Goal: Task Accomplishment & Management: Manage account settings

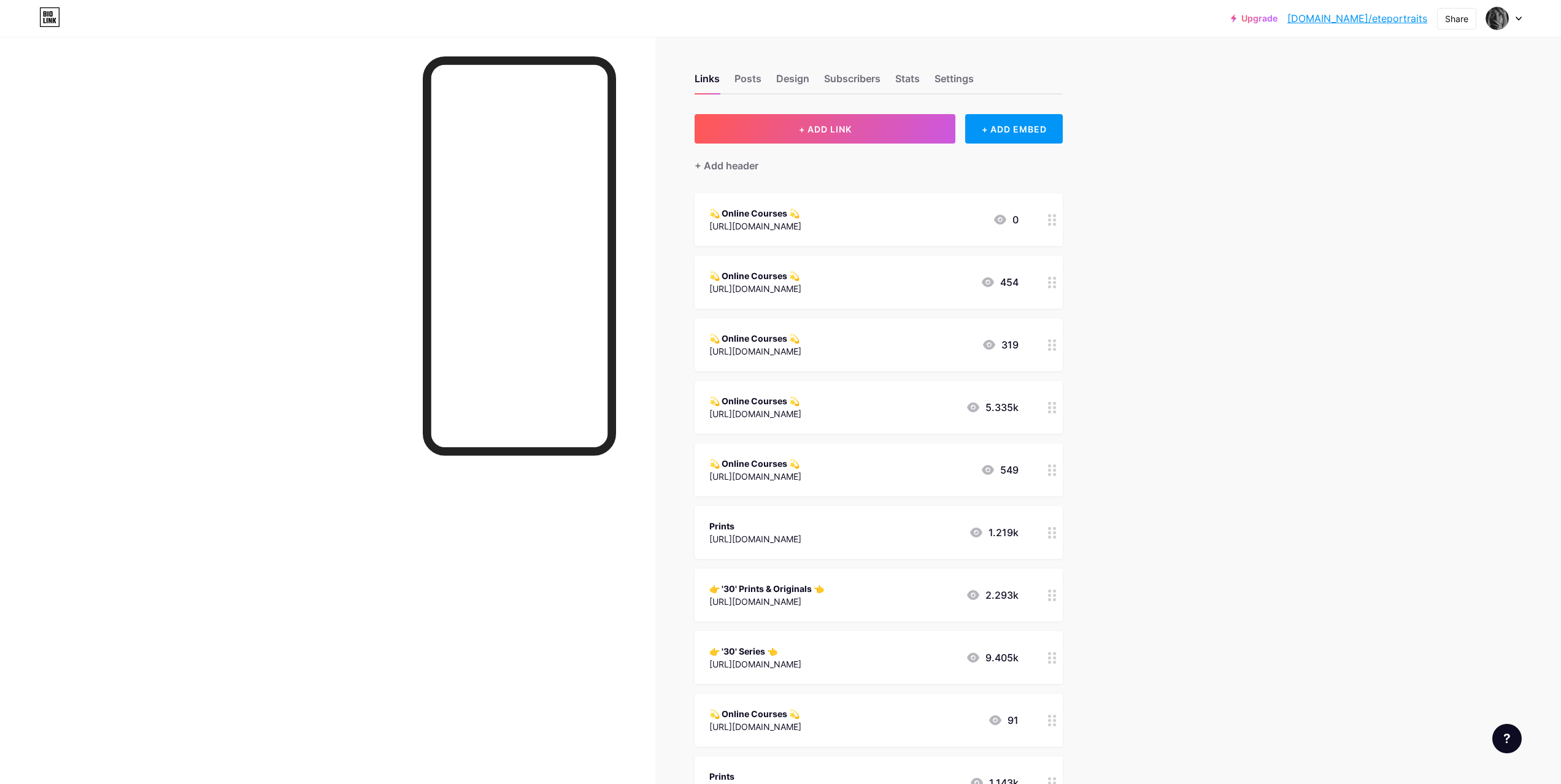
click at [801, 292] on div "[URL][DOMAIN_NAME]" at bounding box center [755, 288] width 92 height 13
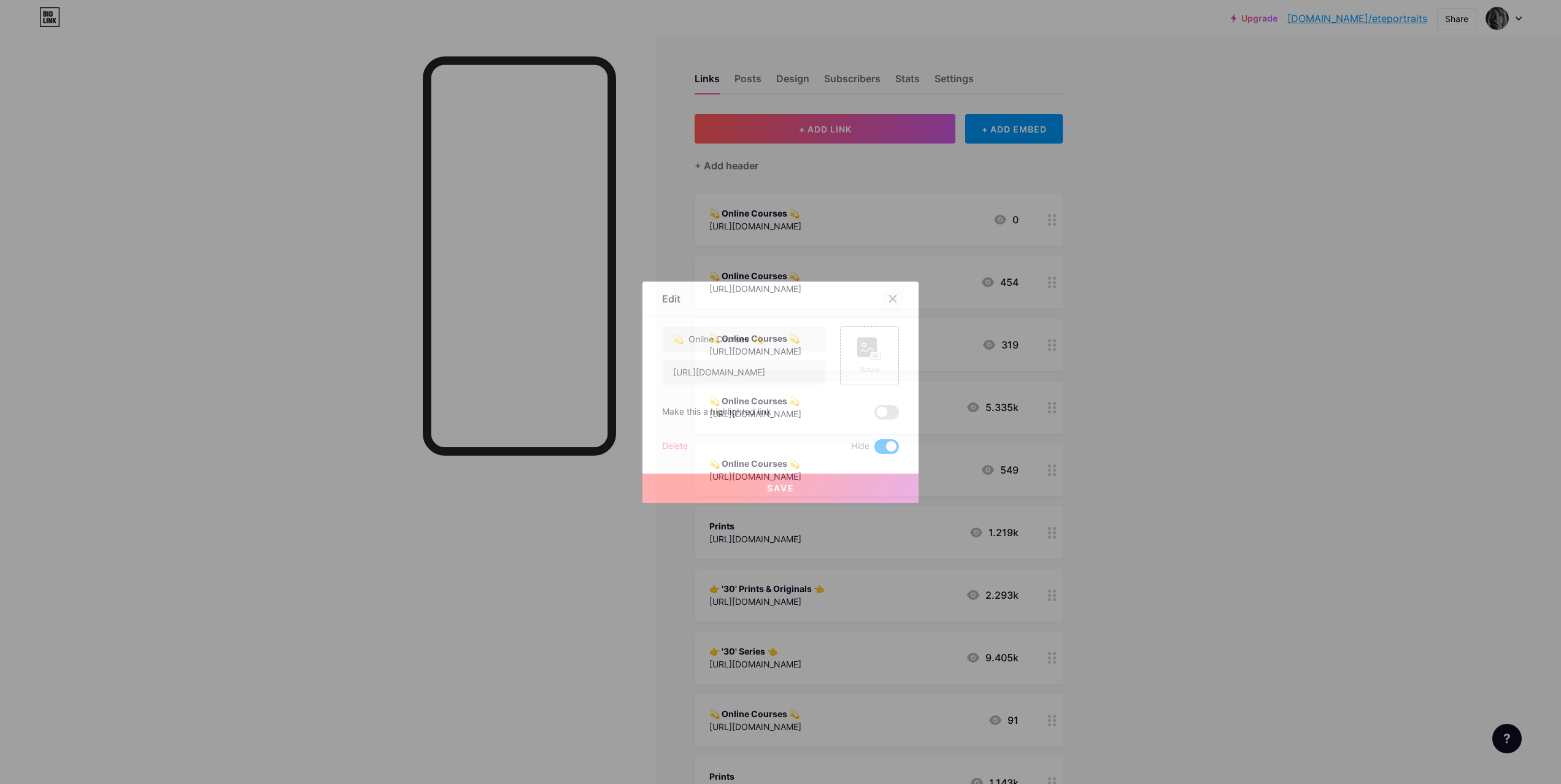
click at [893, 297] on icon at bounding box center [893, 298] width 7 height 7
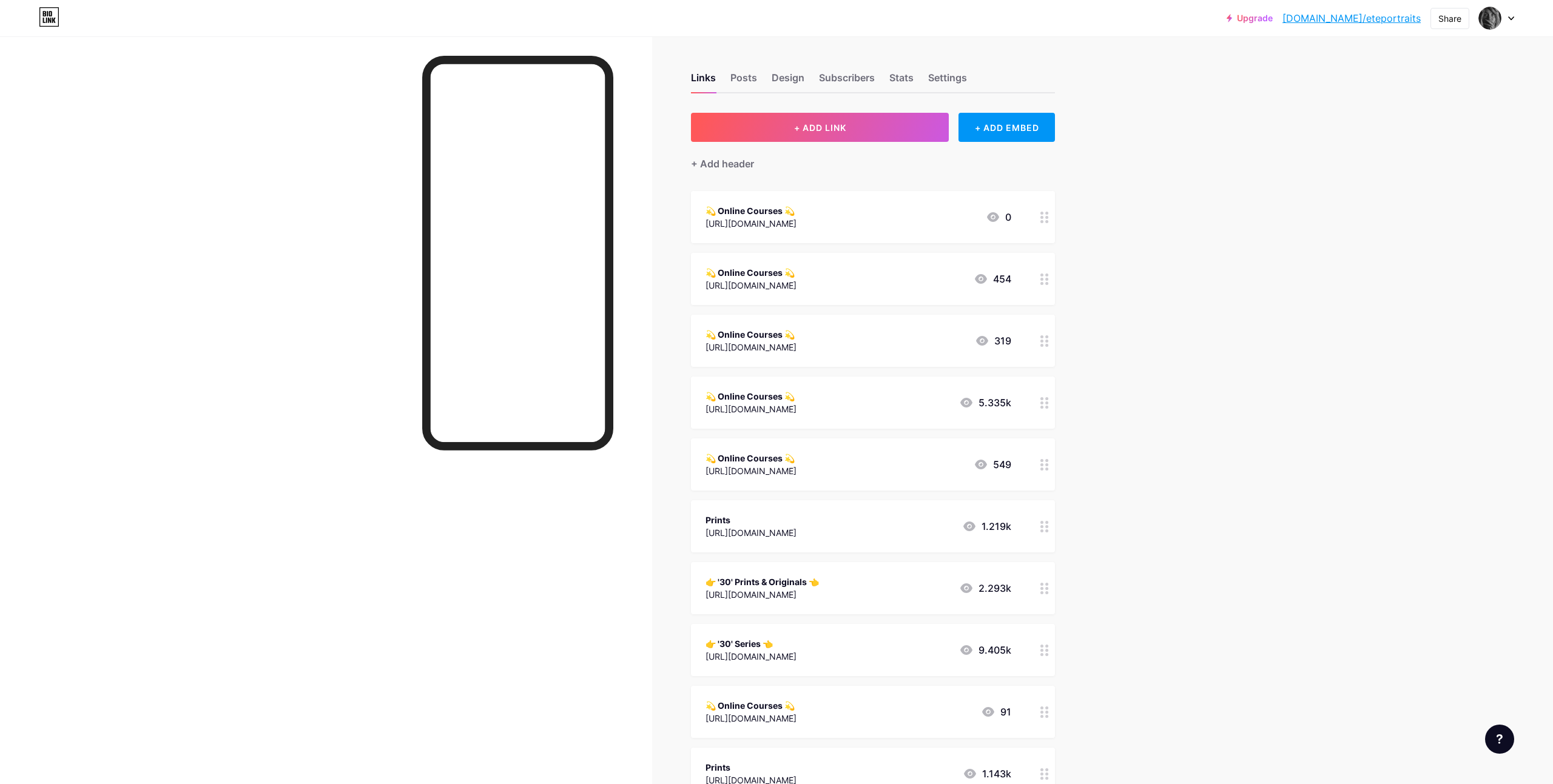
click at [972, 220] on div "💫 Online Courses 💫 [URL][DOMAIN_NAME] 0" at bounding box center [858, 217] width 306 height 28
click at [878, 444] on span at bounding box center [882, 445] width 24 height 14
click at [870, 449] on input "checkbox" at bounding box center [870, 449] width 0 height 0
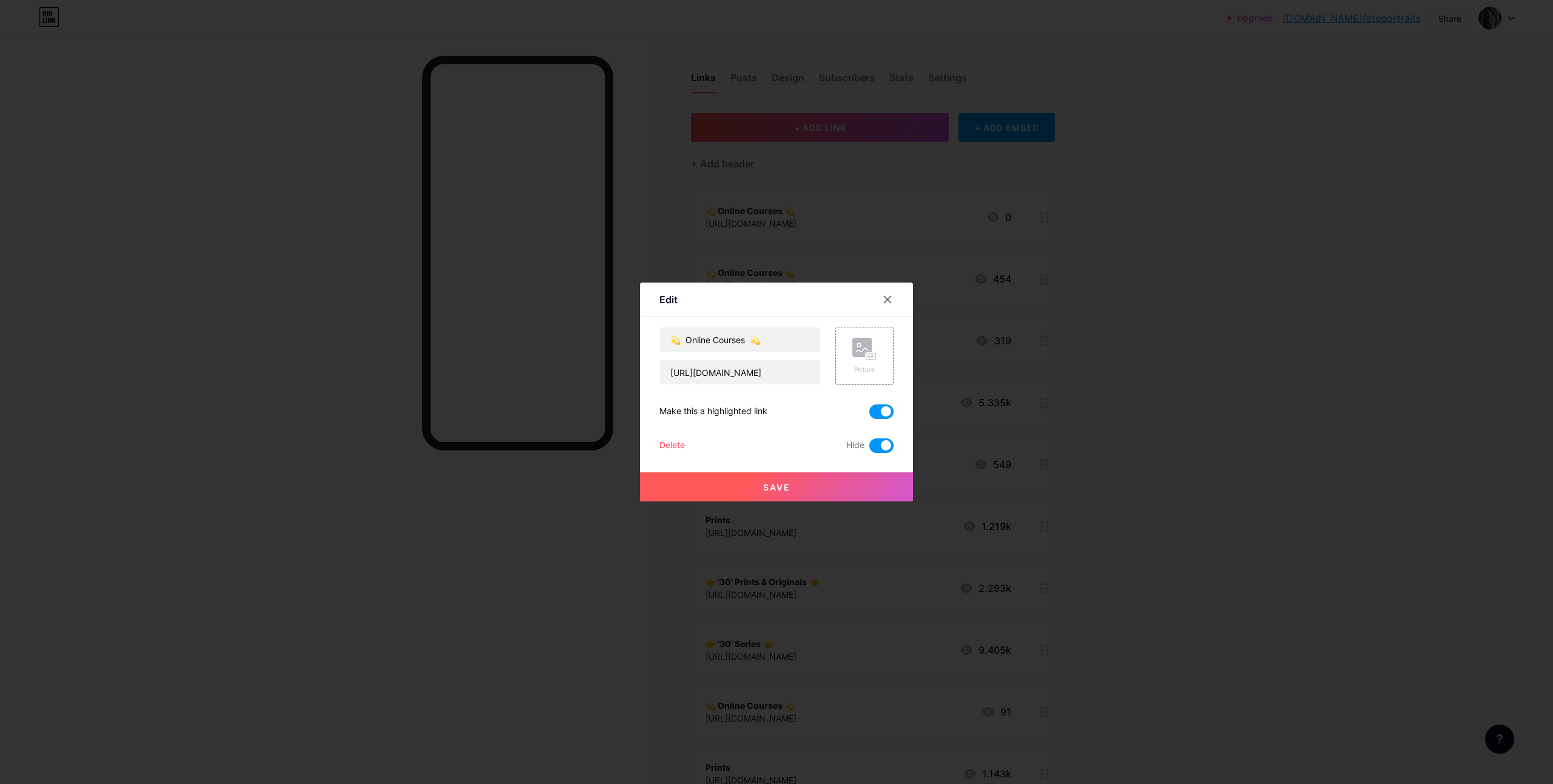
click at [839, 484] on button "Save" at bounding box center [776, 487] width 273 height 29
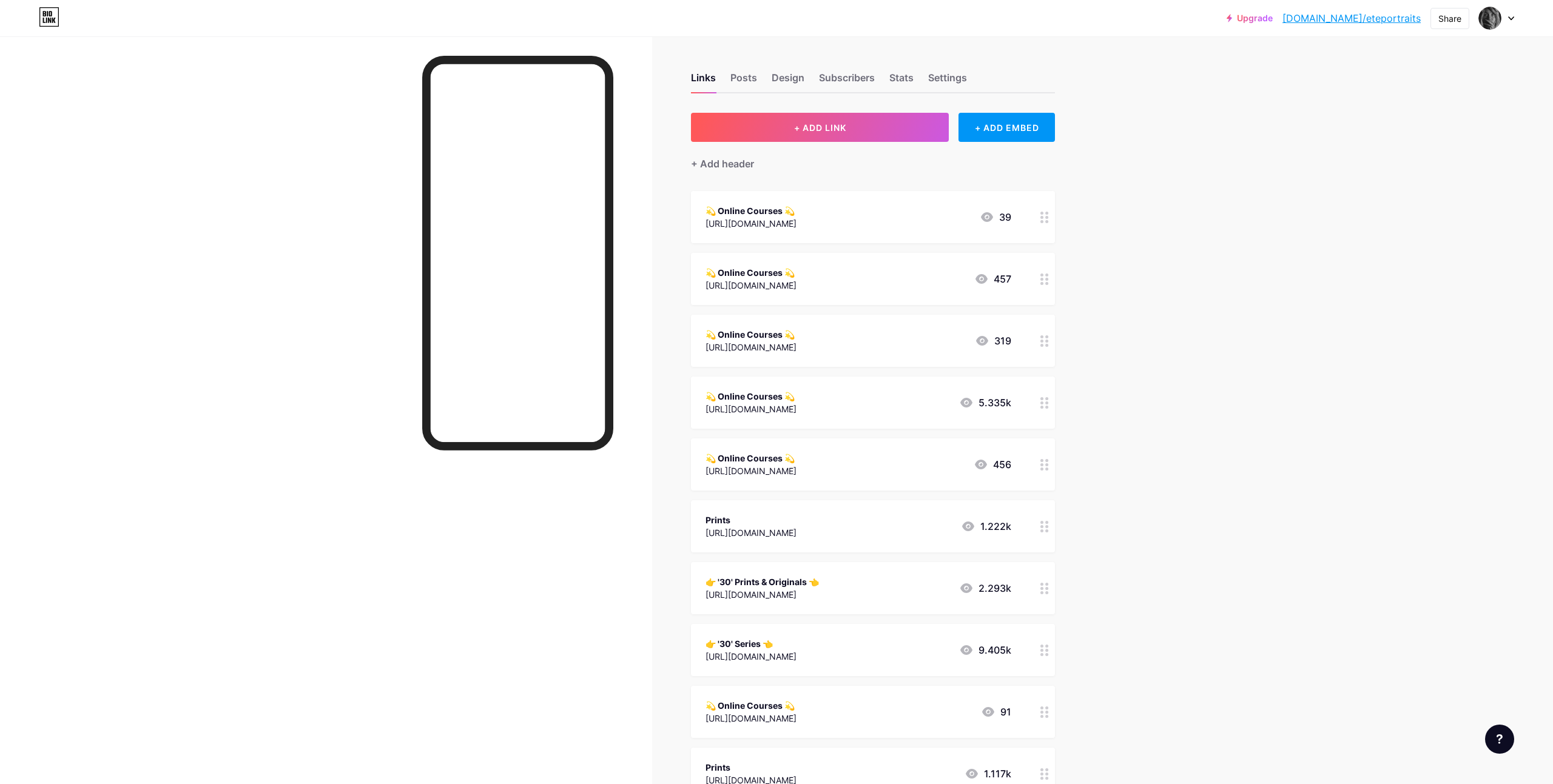
click at [888, 282] on div "💫 Online Courses 💫 https://www.learnrealism.com/thmp-waitlist 457" at bounding box center [858, 279] width 306 height 28
click at [881, 444] on span at bounding box center [882, 445] width 24 height 14
click at [870, 449] on input "checkbox" at bounding box center [870, 449] width 0 height 0
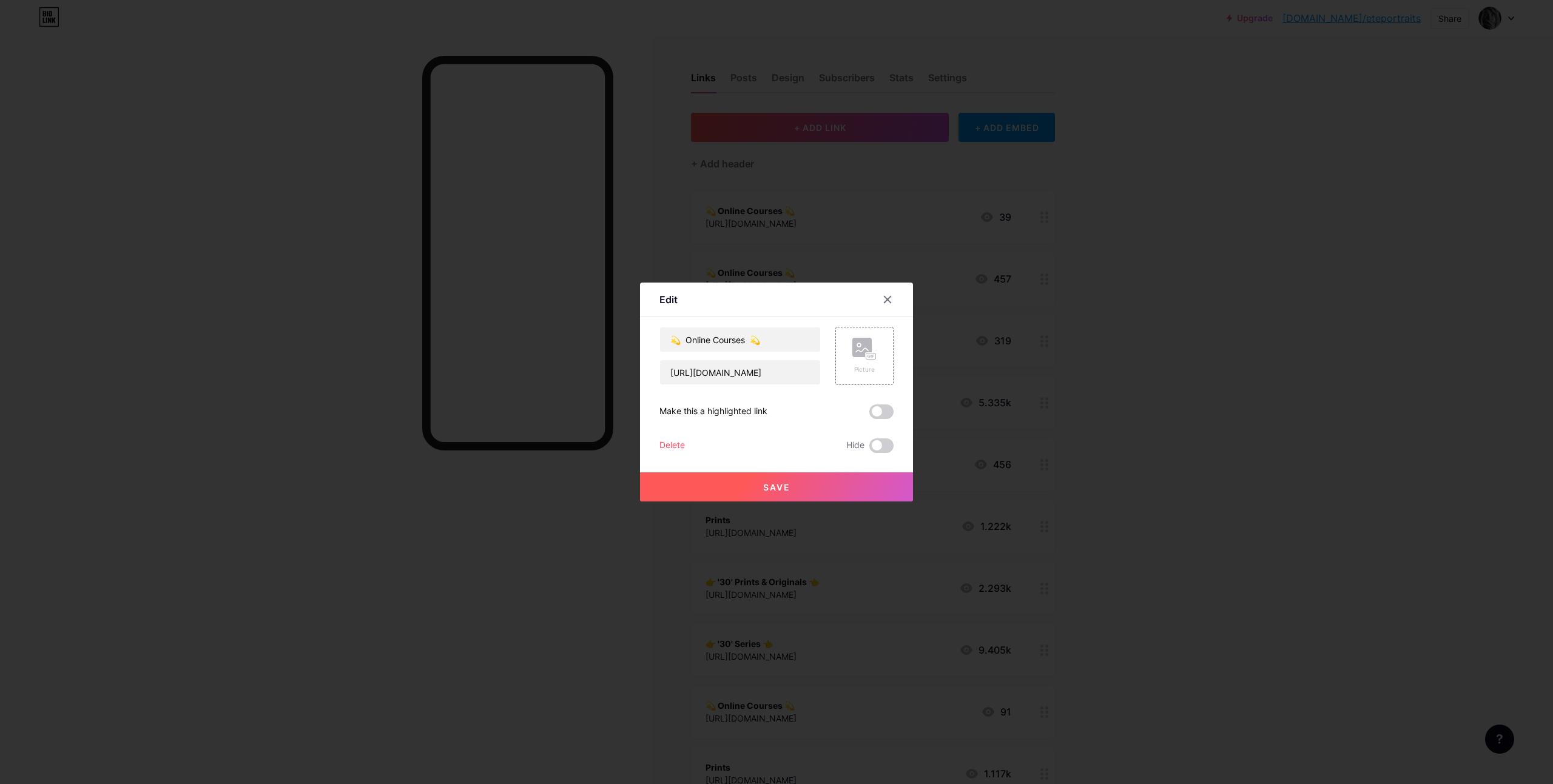
click at [833, 487] on button "Save" at bounding box center [776, 487] width 273 height 29
